Goal: Find specific page/section: Find specific page/section

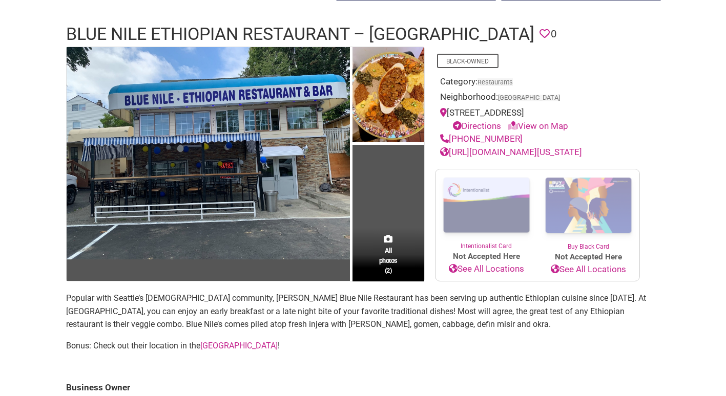
scroll to position [86, 0]
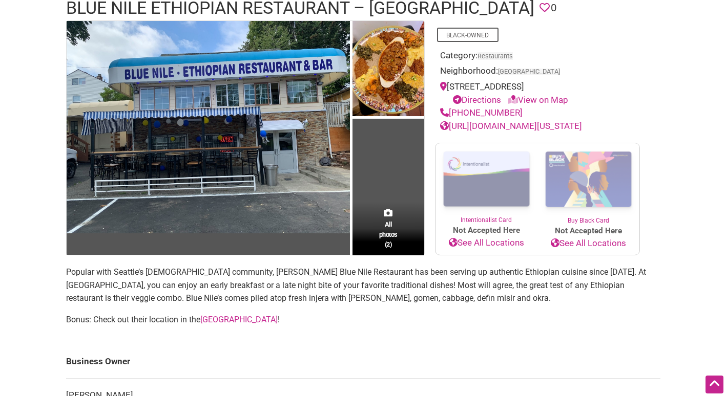
click at [480, 131] on link "http://www.ethiopianrestaurant.com/washington/bluenile.html" at bounding box center [511, 126] width 142 height 10
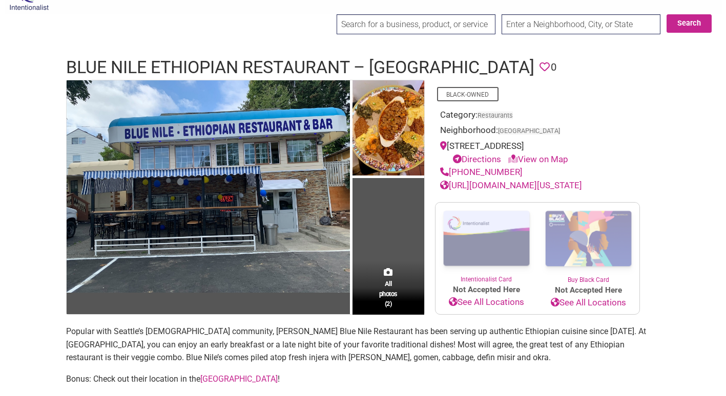
scroll to position [26, 0]
click at [582, 191] on link "http://www.ethiopianrestaurant.com/washington/bluenile.html" at bounding box center [511, 186] width 142 height 10
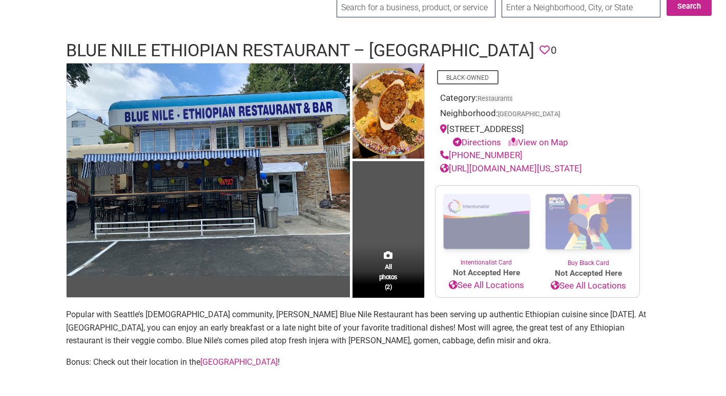
scroll to position [42, 0]
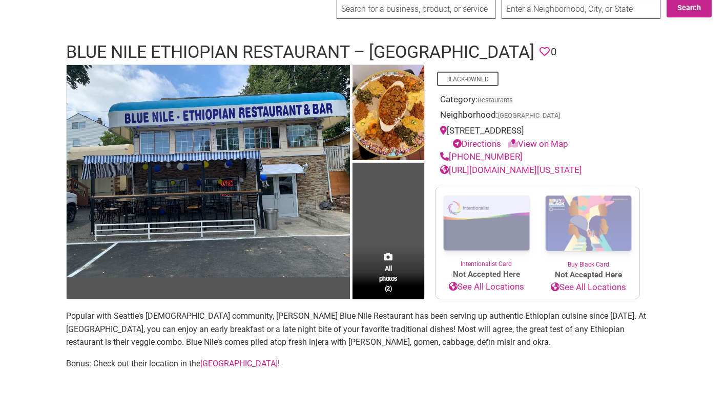
click at [391, 266] on td "All photos (2)" at bounding box center [388, 182] width 72 height 235
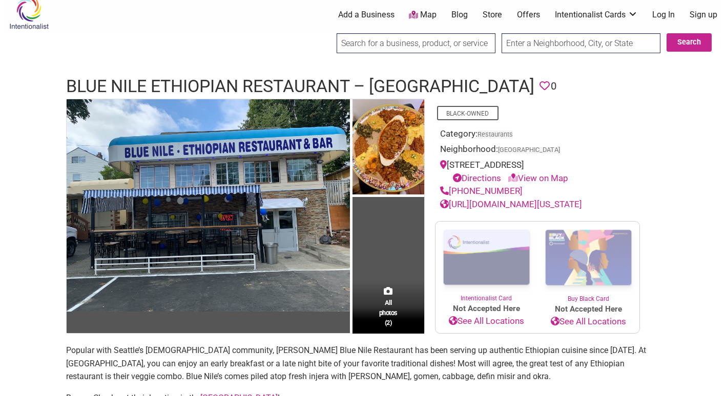
scroll to position [0, 0]
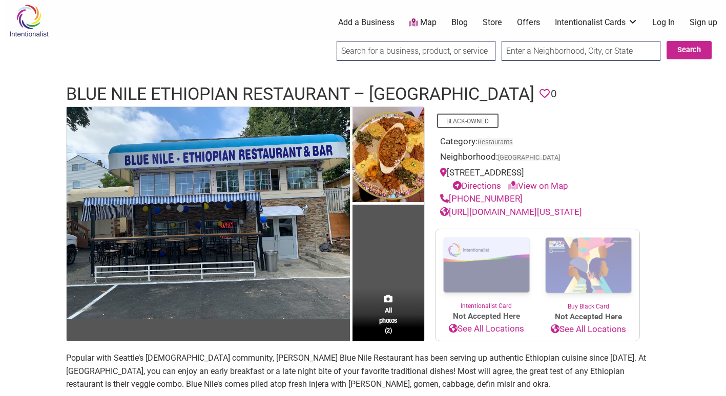
click at [468, 217] on link "[URL][DOMAIN_NAME][US_STATE]" at bounding box center [511, 212] width 142 height 10
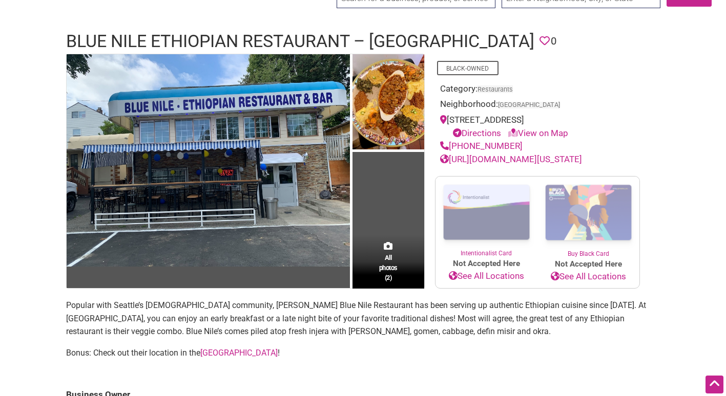
scroll to position [51, 0]
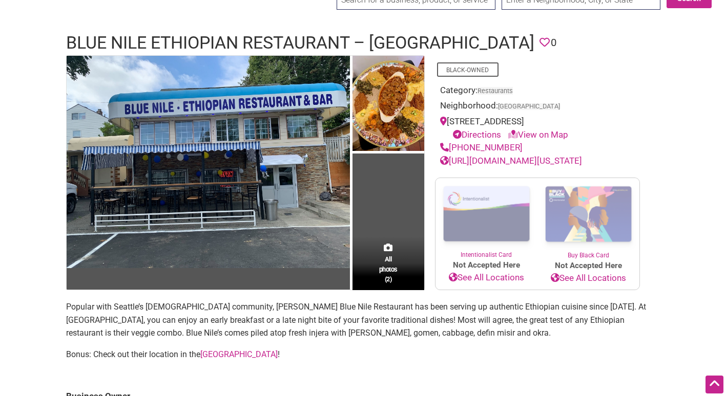
click at [501, 285] on link "See All Locations" at bounding box center [486, 277] width 102 height 13
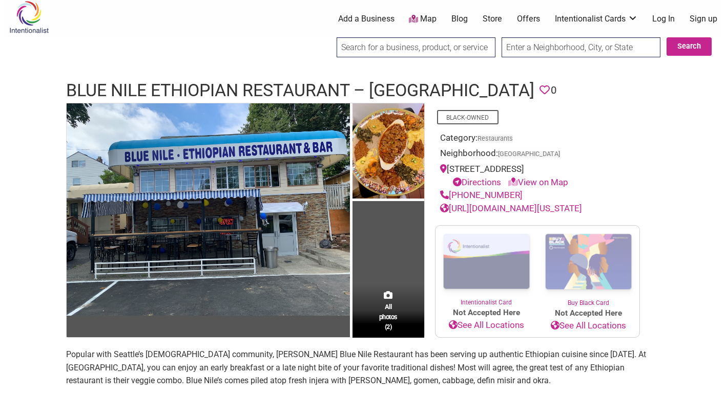
scroll to position [6, 0]
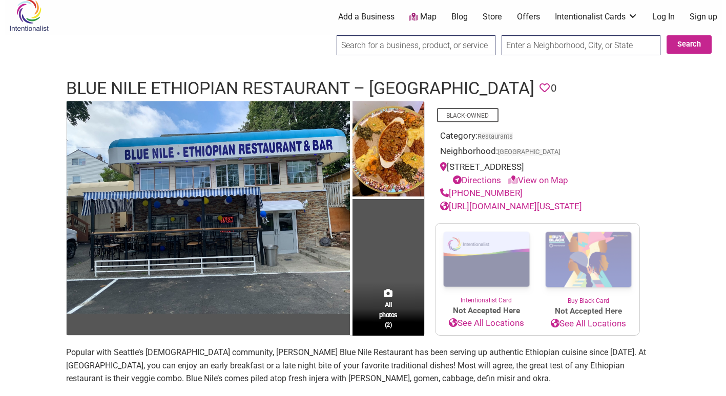
click at [633, 16] on link "Intentionalist Cards" at bounding box center [596, 16] width 83 height 11
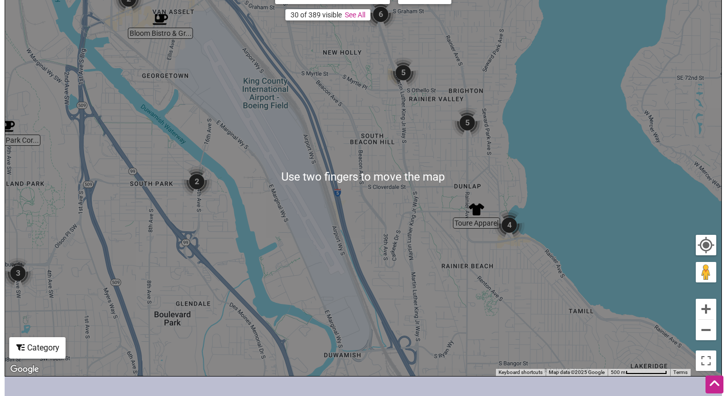
scroll to position [204, 0]
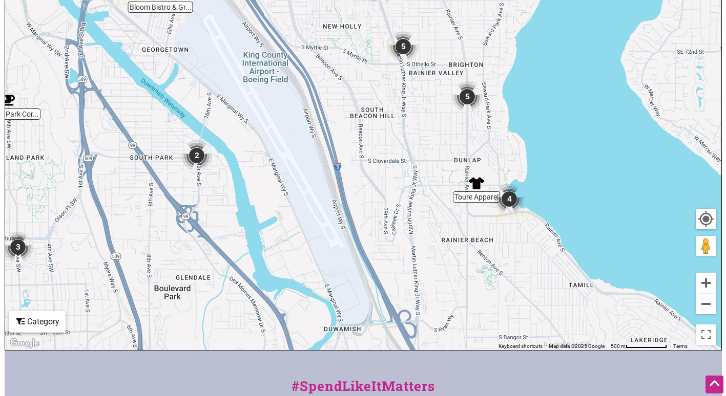
click at [508, 202] on div "To navigate, press the arrow keys." at bounding box center [363, 151] width 716 height 398
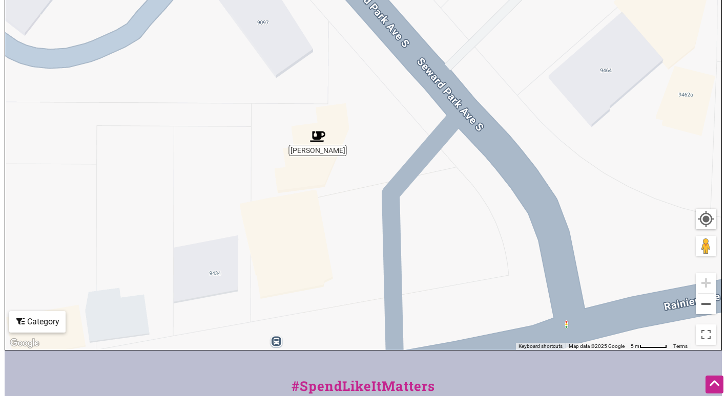
click at [319, 144] on img "Umami Kushi" at bounding box center [318, 137] width 24 height 24
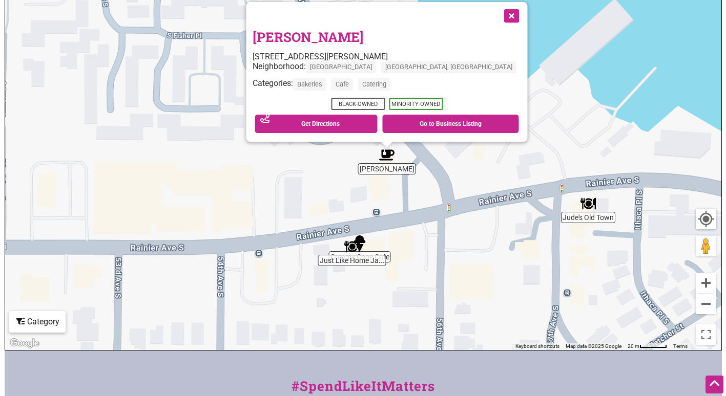
click at [497, 18] on button "Close" at bounding box center [510, 15] width 26 height 26
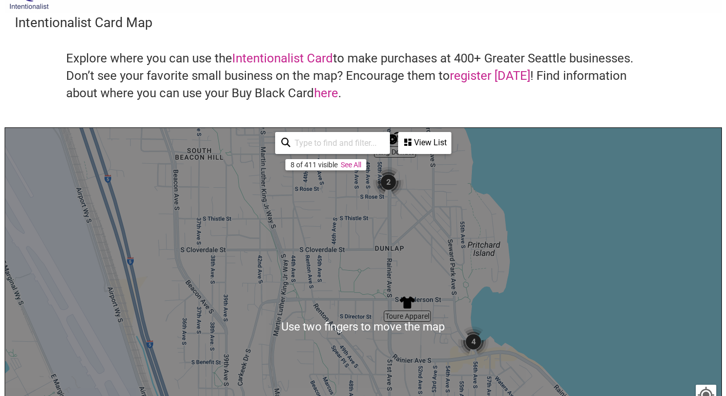
scroll to position [12, 0]
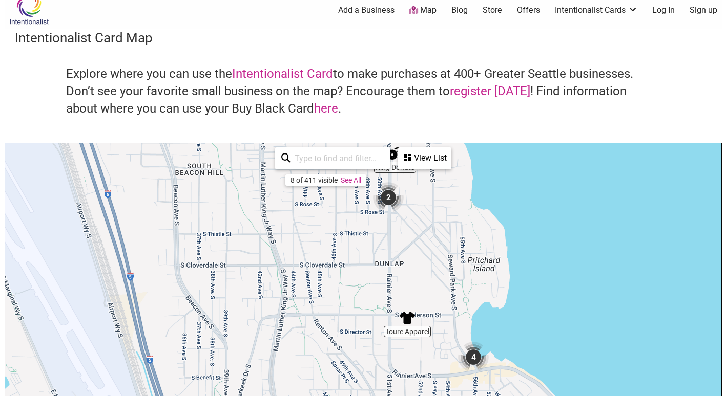
click at [391, 198] on img "2" at bounding box center [388, 197] width 39 height 39
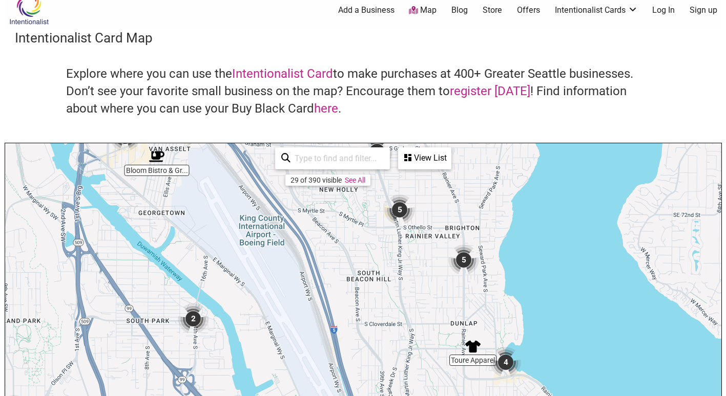
click at [403, 206] on img "5" at bounding box center [399, 210] width 39 height 39
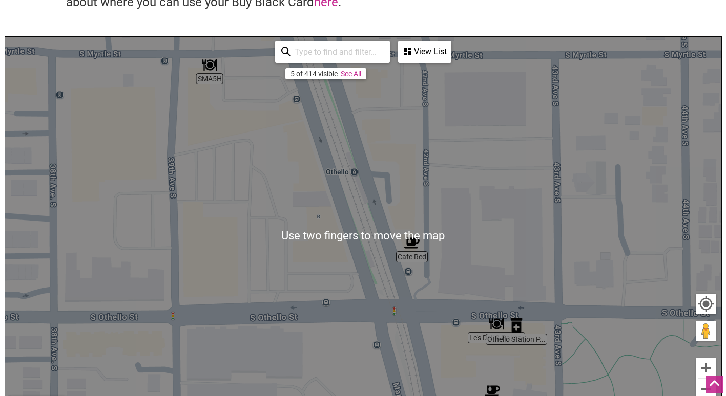
scroll to position [120, 0]
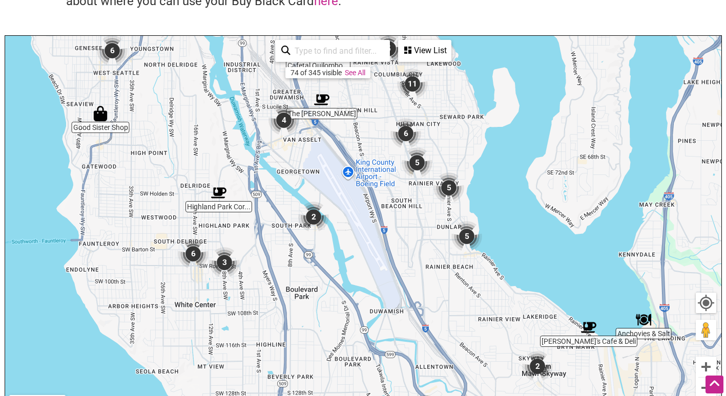
click at [539, 365] on img "2" at bounding box center [537, 366] width 39 height 39
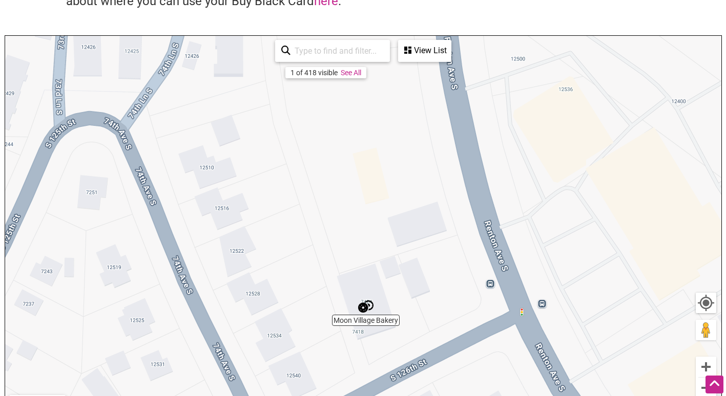
click at [364, 309] on img "Moon Village Bakery" at bounding box center [366, 307] width 24 height 24
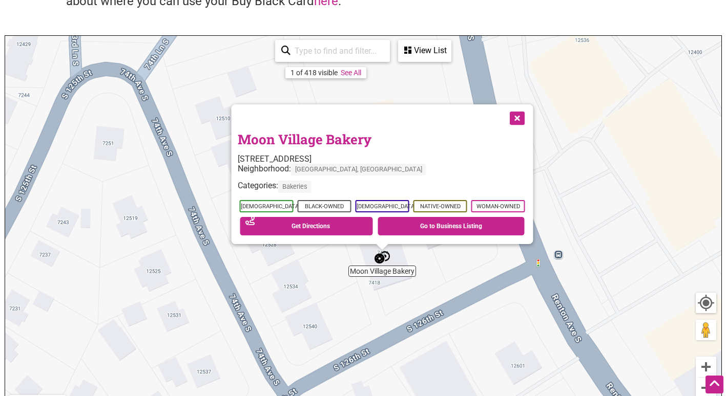
click at [517, 117] on button "Close" at bounding box center [516, 117] width 26 height 26
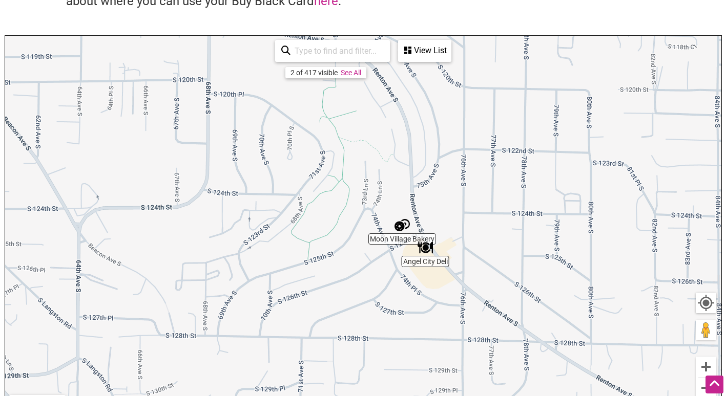
click at [446, 131] on div "To navigate, press the arrow keys." at bounding box center [363, 235] width 716 height 398
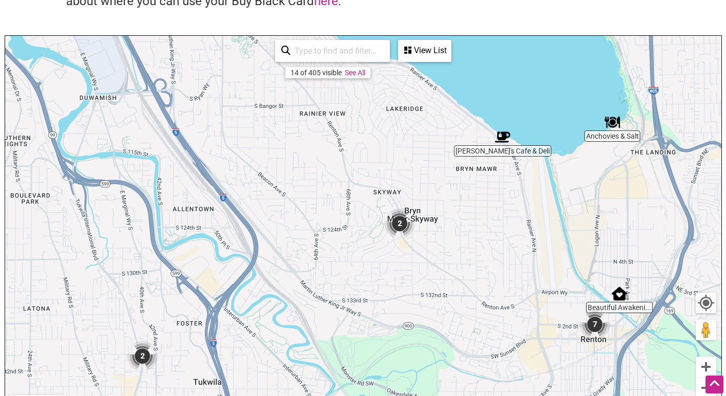
click at [594, 323] on img "7" at bounding box center [594, 324] width 39 height 39
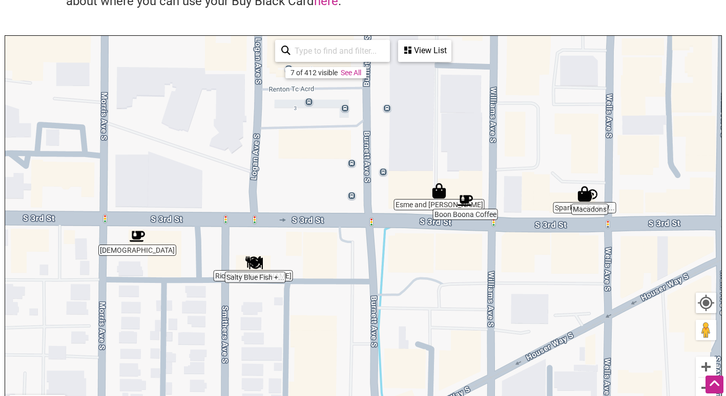
click at [592, 206] on img "Macadons" at bounding box center [590, 196] width 24 height 24
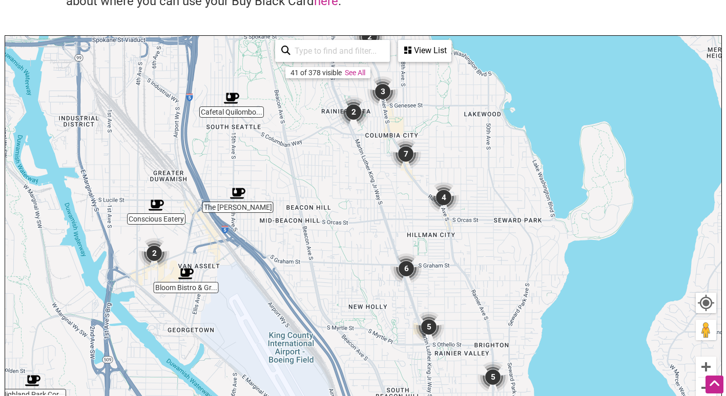
click at [408, 153] on img "7" at bounding box center [405, 154] width 39 height 39
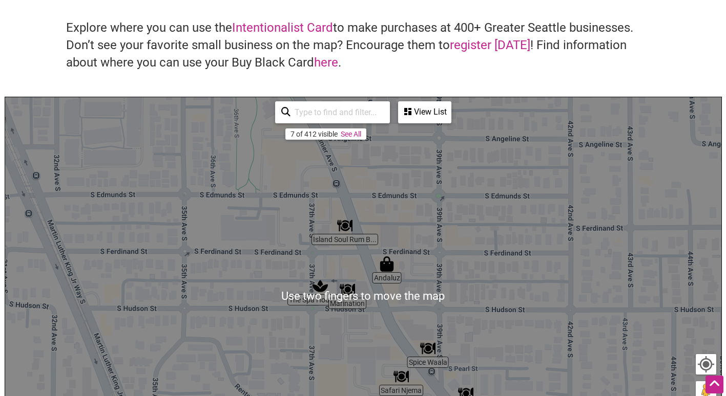
scroll to position [57, 0]
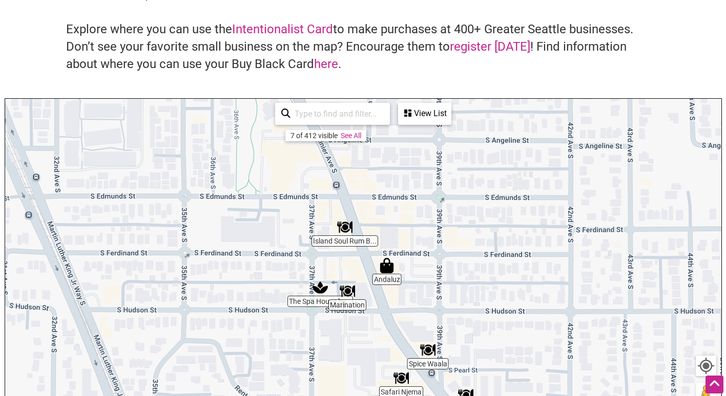
click at [349, 237] on img "Island Soul Rum Bar & Soul Shack" at bounding box center [345, 228] width 24 height 24
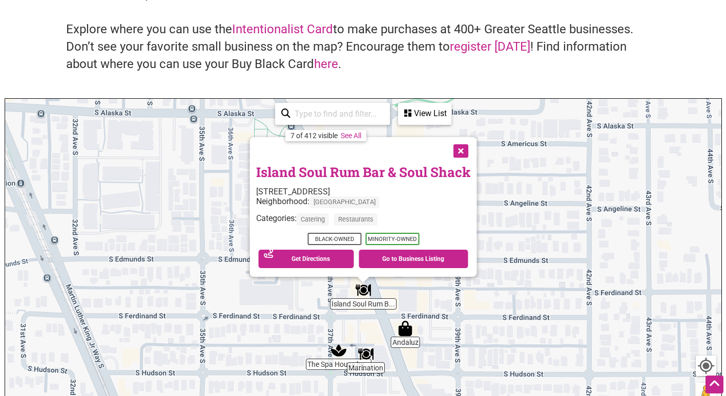
click at [409, 339] on img "Andaluz" at bounding box center [405, 329] width 24 height 24
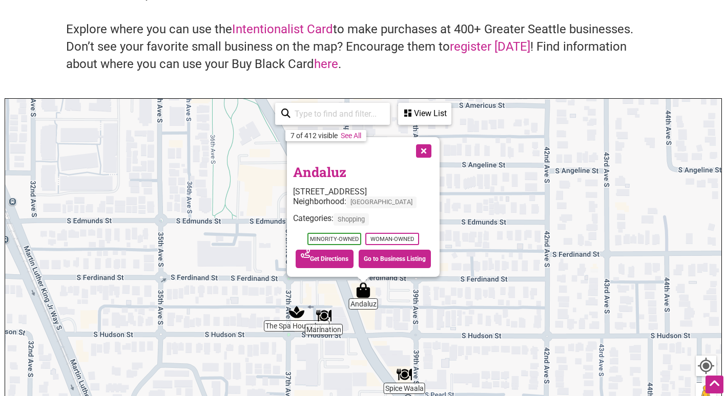
click at [326, 326] on img "Marination" at bounding box center [324, 316] width 24 height 24
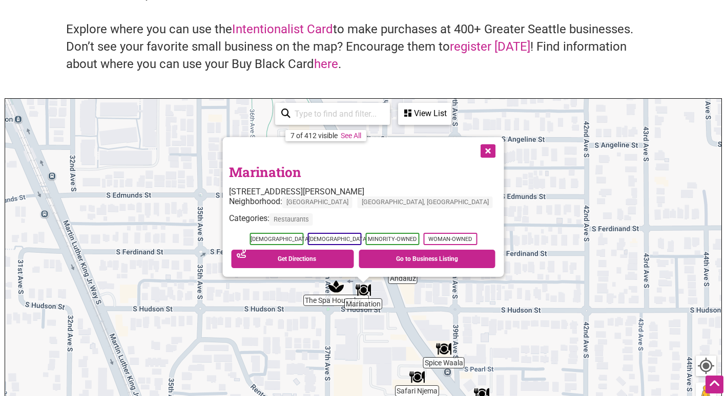
click at [328, 298] on img "The Spa House by QueenCare" at bounding box center [336, 287] width 24 height 24
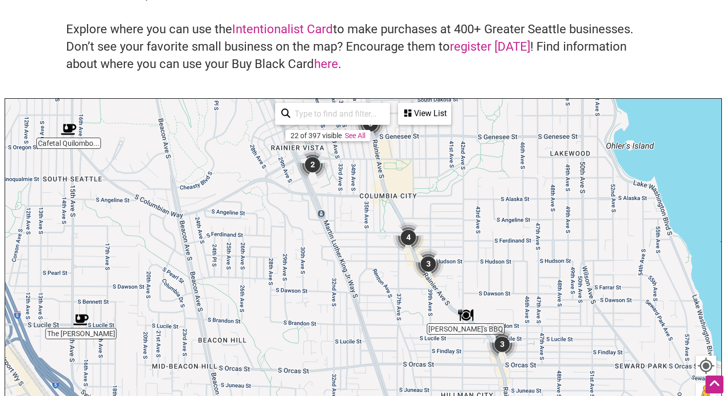
click at [471, 325] on img "Emma's BBQ" at bounding box center [466, 316] width 24 height 24
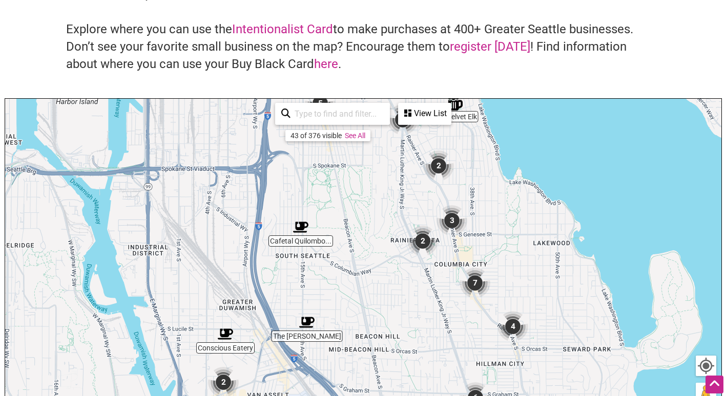
click at [441, 165] on img "2" at bounding box center [438, 165] width 39 height 39
